Goal: Entertainment & Leisure: Consume media (video, audio)

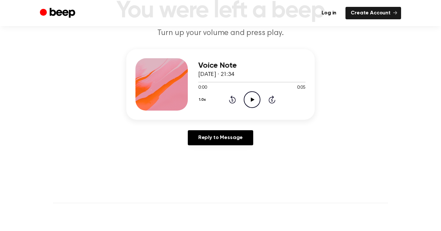
scroll to position [54, 0]
click at [252, 97] on icon "Play Audio" at bounding box center [251, 99] width 17 height 17
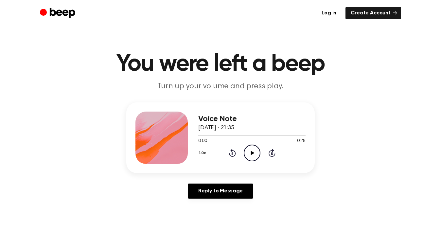
click at [249, 151] on icon "Play Audio" at bounding box center [251, 152] width 17 height 17
click at [199, 135] on div at bounding box center [251, 134] width 107 height 5
click at [245, 152] on icon "Play Audio" at bounding box center [251, 152] width 17 height 17
click at [249, 142] on div "0:00 0:36" at bounding box center [251, 141] width 107 height 7
click at [249, 147] on icon "Play Audio" at bounding box center [251, 152] width 17 height 17
